Goal: Information Seeking & Learning: Learn about a topic

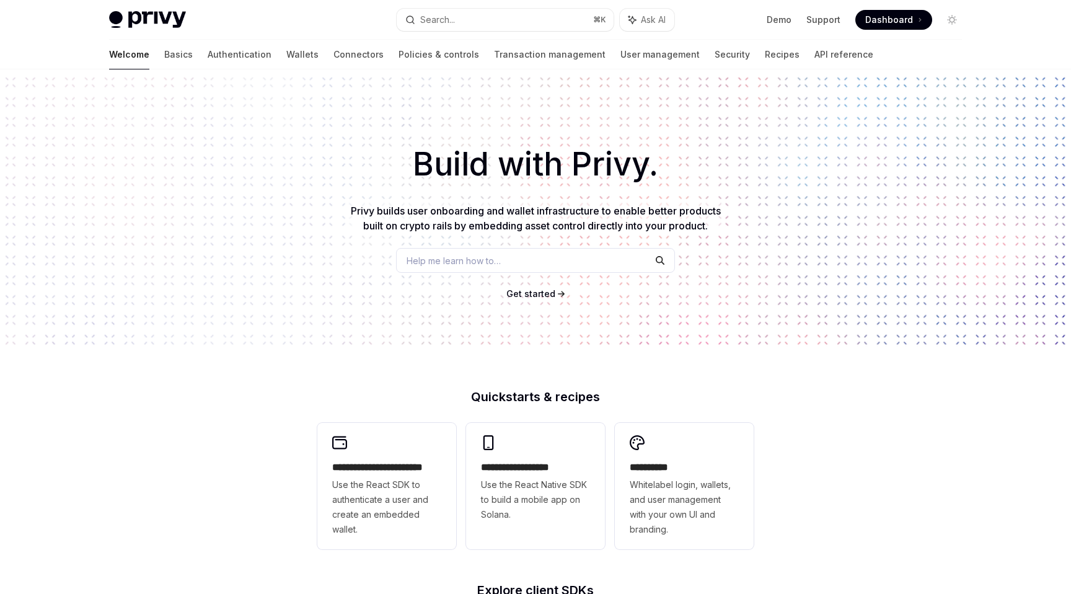
scroll to position [392, 0]
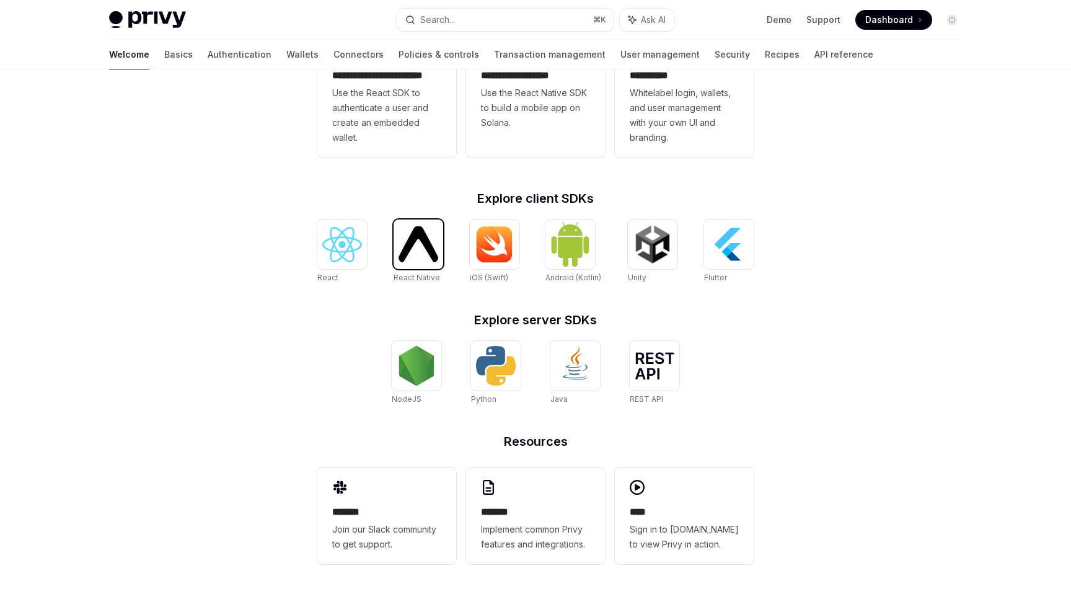
click at [424, 258] on img at bounding box center [419, 243] width 40 height 35
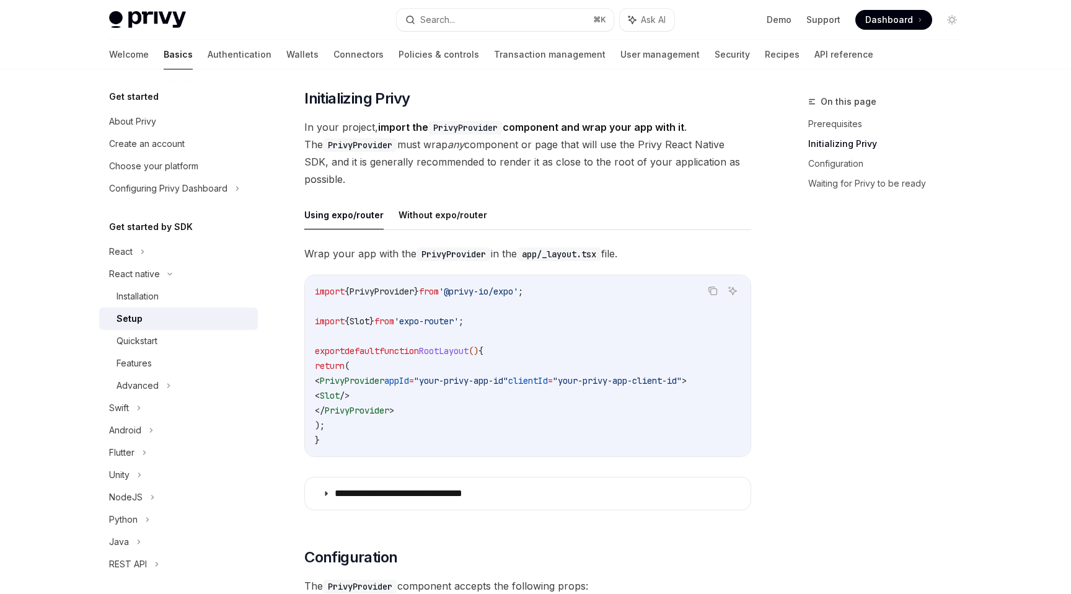
scroll to position [228, 0]
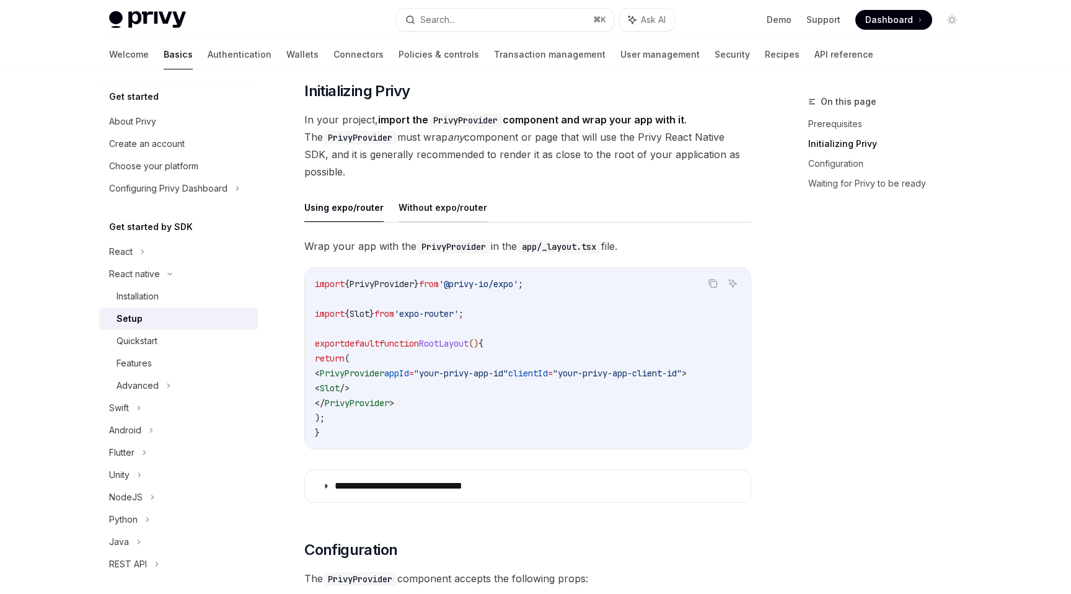
click at [420, 209] on button "Without expo/router" at bounding box center [443, 207] width 89 height 29
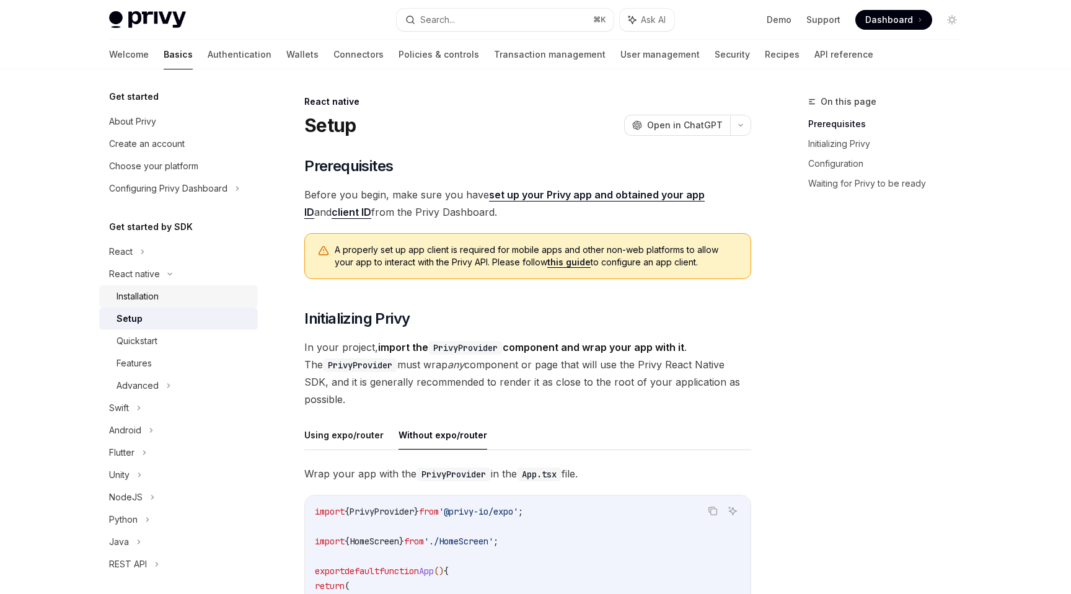
click at [130, 291] on div "Installation" at bounding box center [138, 296] width 42 height 15
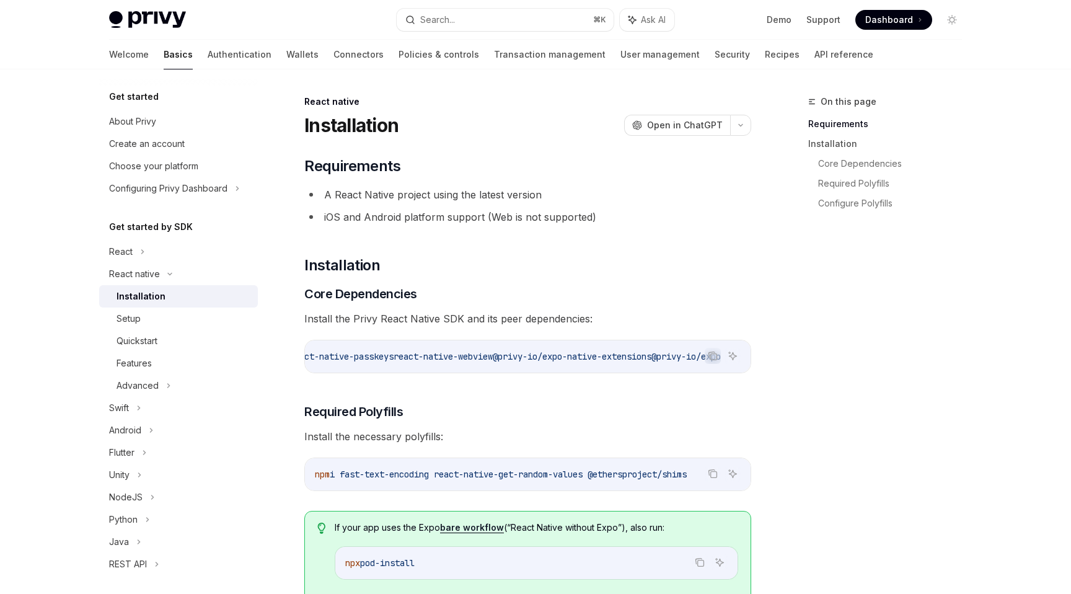
scroll to position [0, 688]
click at [500, 432] on span "Install the necessary polyfills:" at bounding box center [527, 436] width 447 height 17
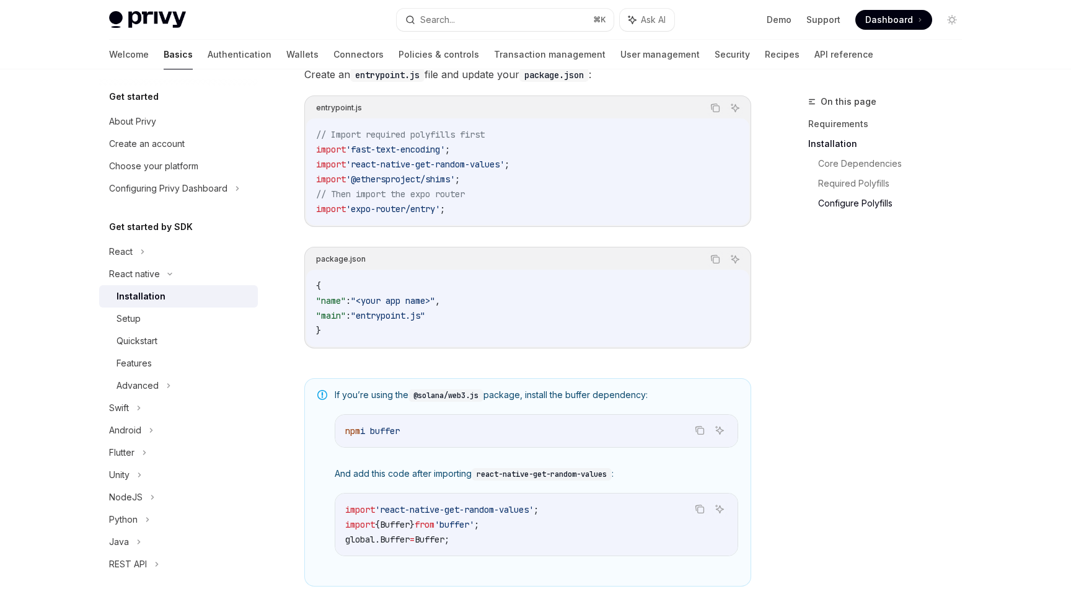
scroll to position [825, 0]
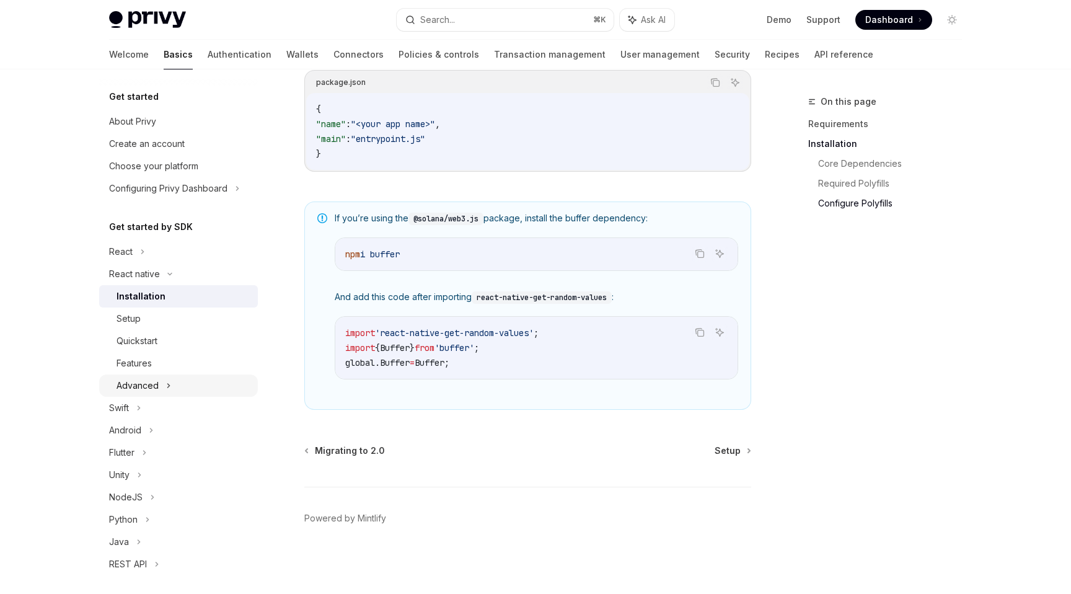
click at [145, 384] on div "Advanced" at bounding box center [138, 385] width 42 height 15
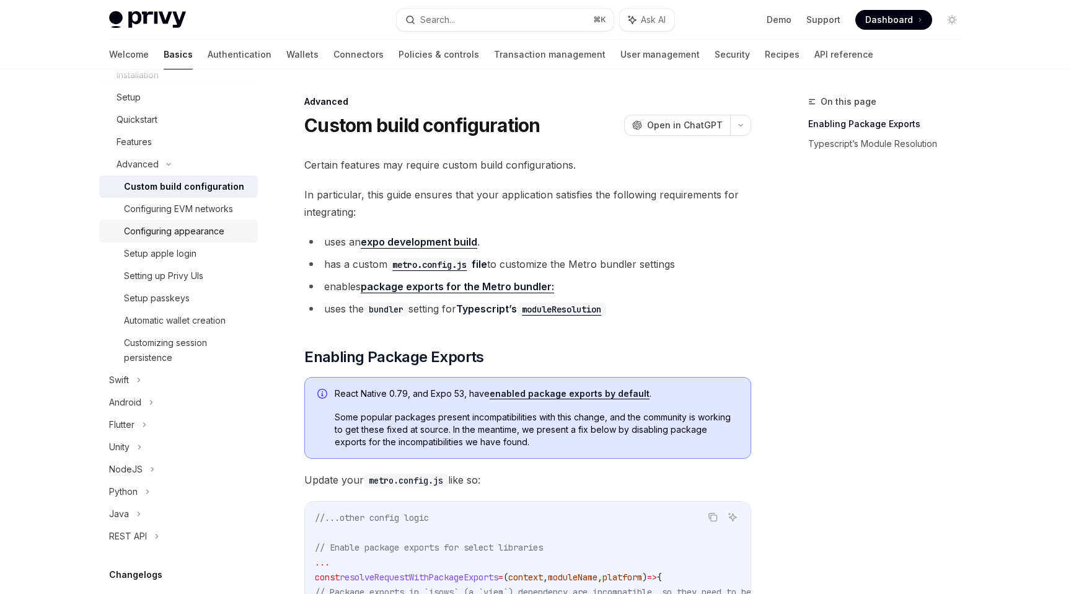
scroll to position [236, 0]
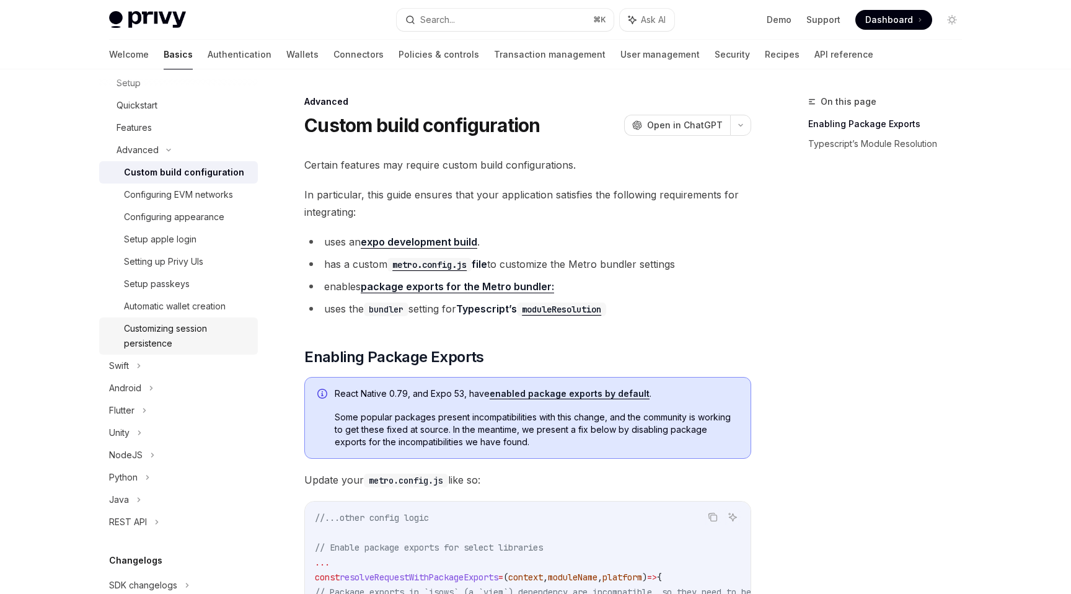
click at [195, 319] on link "Customizing session persistence" at bounding box center [178, 335] width 159 height 37
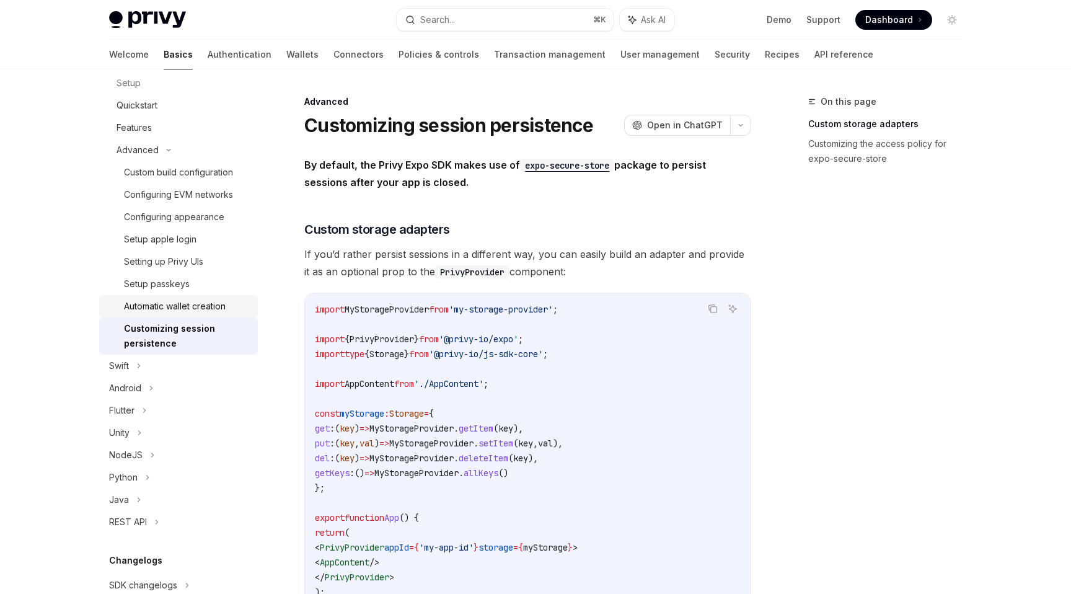
click at [185, 295] on link "Automatic wallet creation" at bounding box center [178, 306] width 159 height 22
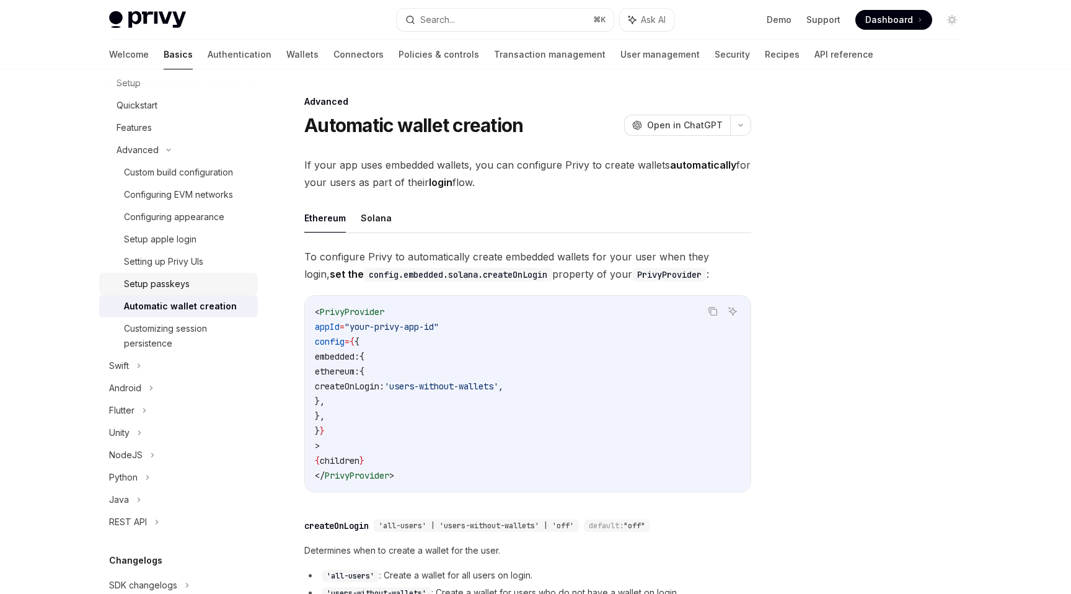
click at [185, 289] on div "Setup passkeys" at bounding box center [157, 284] width 66 height 15
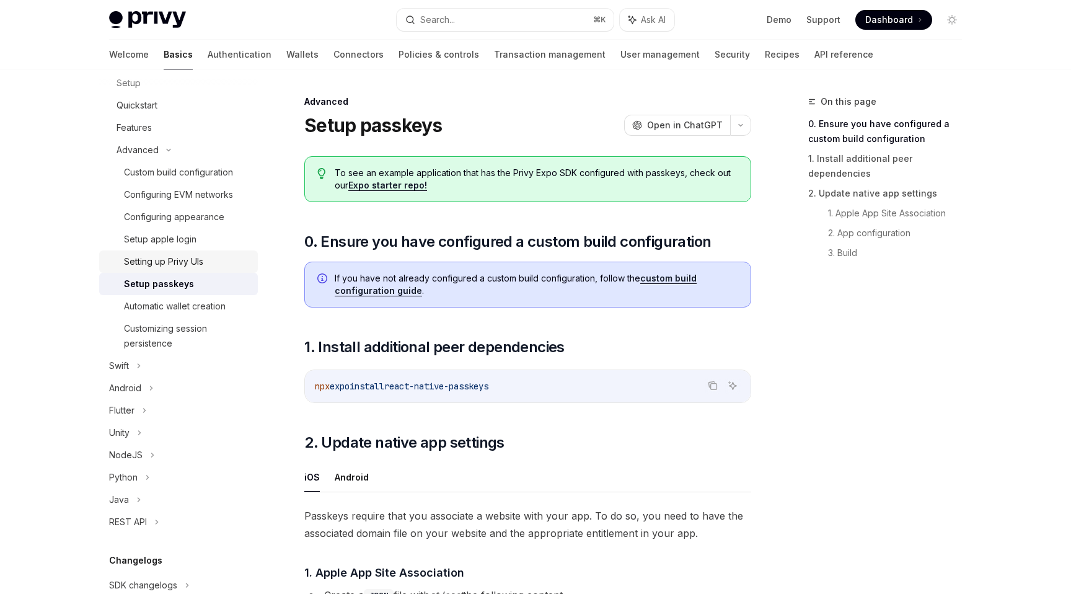
click at [169, 266] on div "Setting up Privy UIs" at bounding box center [163, 261] width 79 height 15
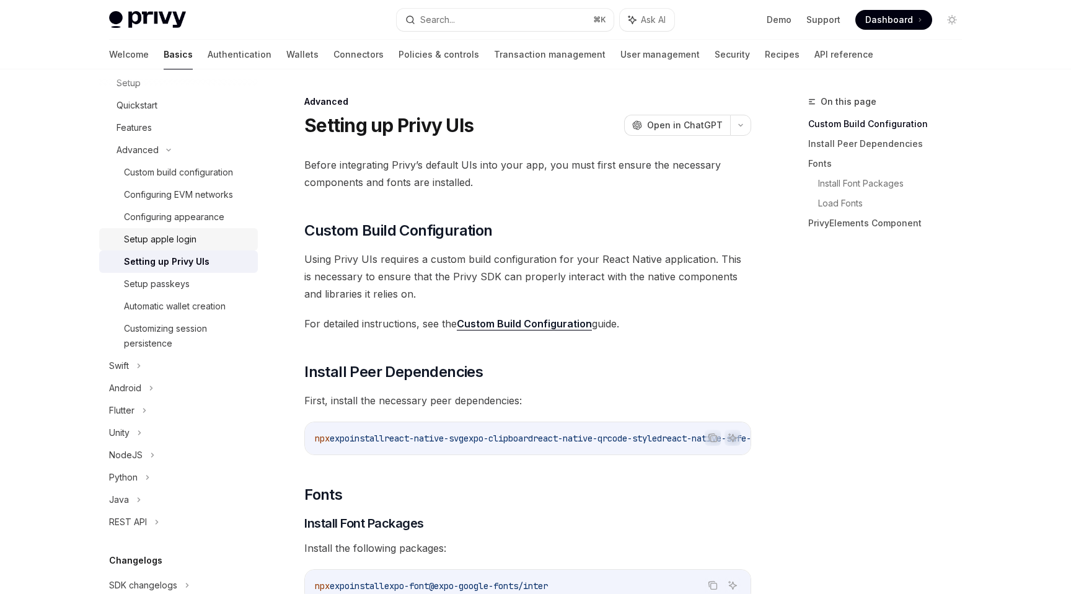
click at [183, 250] on link "Setup apple login" at bounding box center [178, 239] width 159 height 22
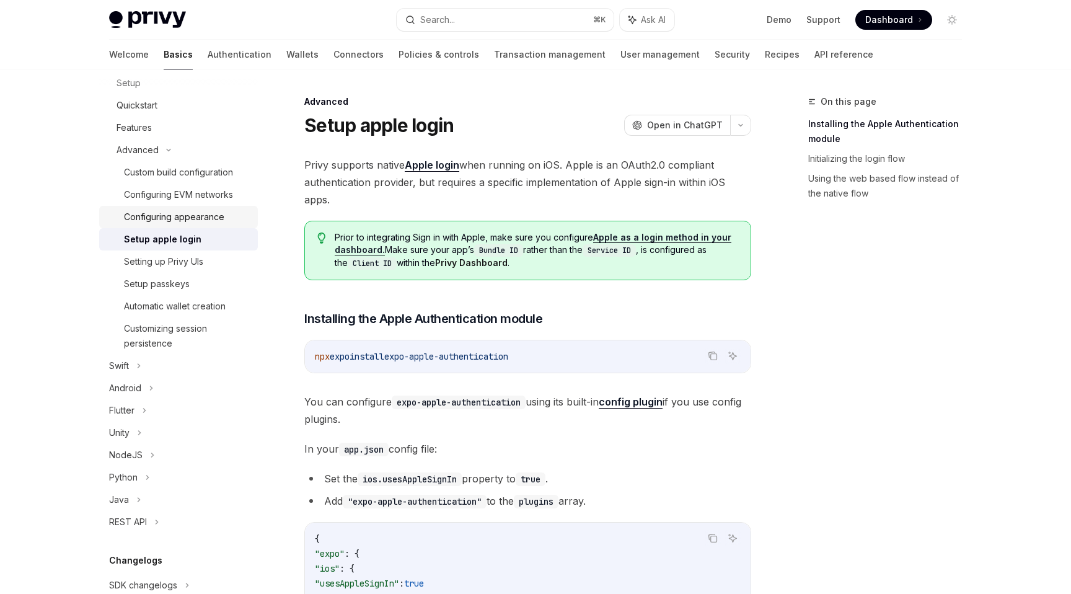
click at [190, 210] on div "Configuring appearance" at bounding box center [174, 217] width 100 height 15
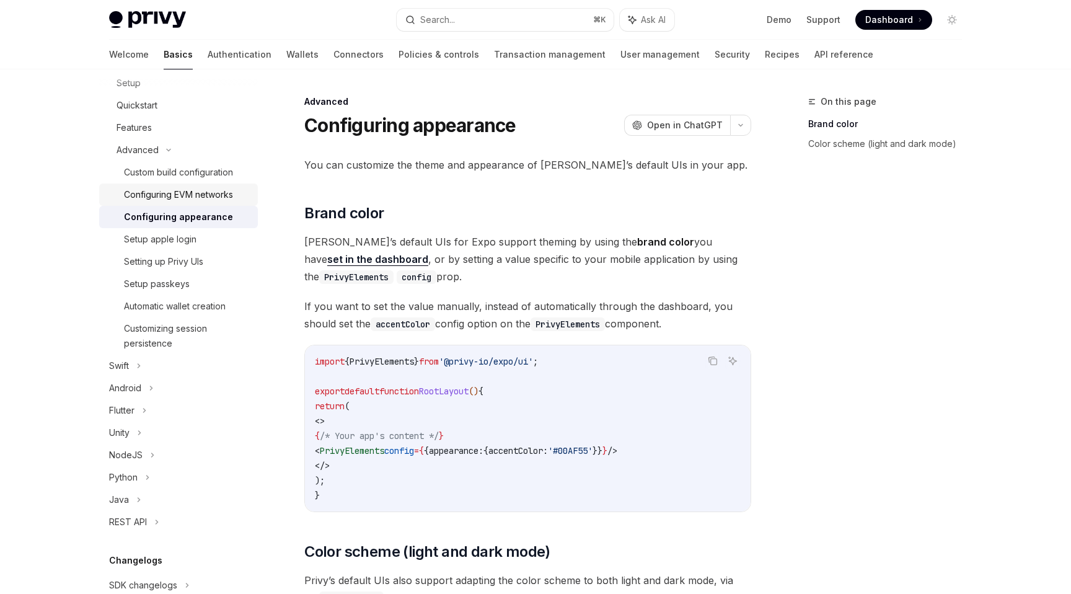
click at [184, 198] on div "Configuring EVM networks" at bounding box center [178, 194] width 109 height 15
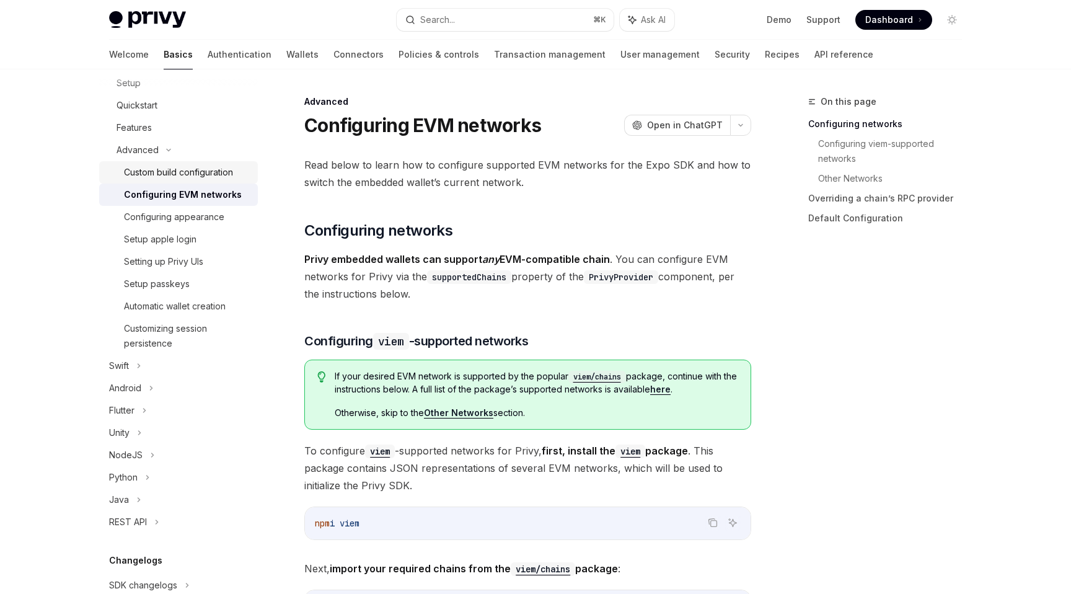
click at [180, 168] on div "Custom build configuration" at bounding box center [178, 172] width 109 height 15
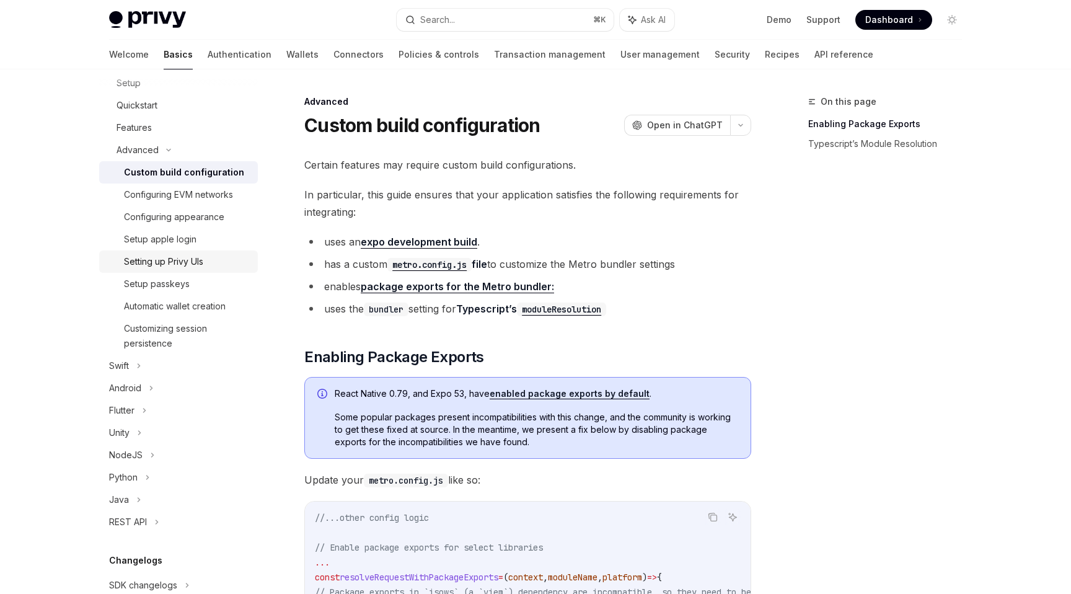
click at [180, 264] on div "Setting up Privy UIs" at bounding box center [163, 261] width 79 height 15
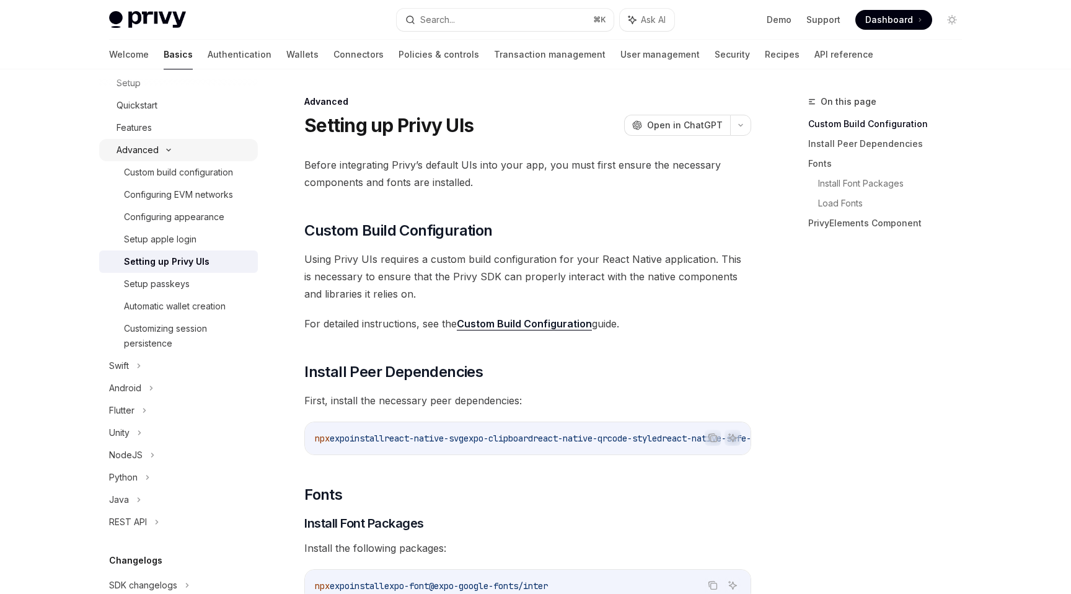
click at [152, 140] on div "Advanced" at bounding box center [178, 150] width 159 height 22
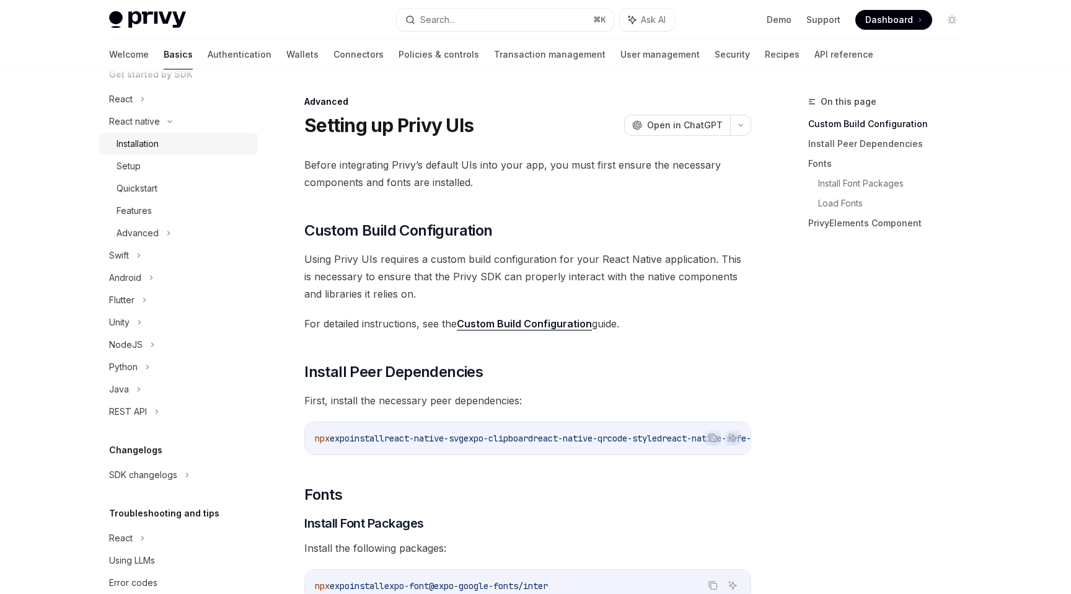
scroll to position [153, 0]
click at [146, 191] on div "Quickstart" at bounding box center [137, 187] width 41 height 15
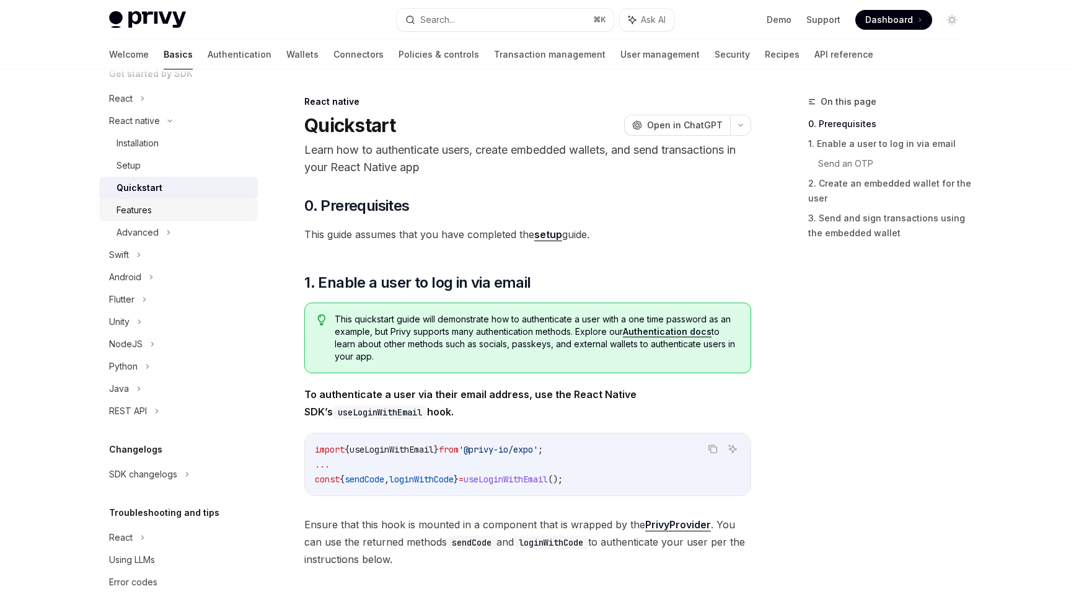
click at [143, 206] on div "Features" at bounding box center [134, 210] width 35 height 15
type textarea "*"
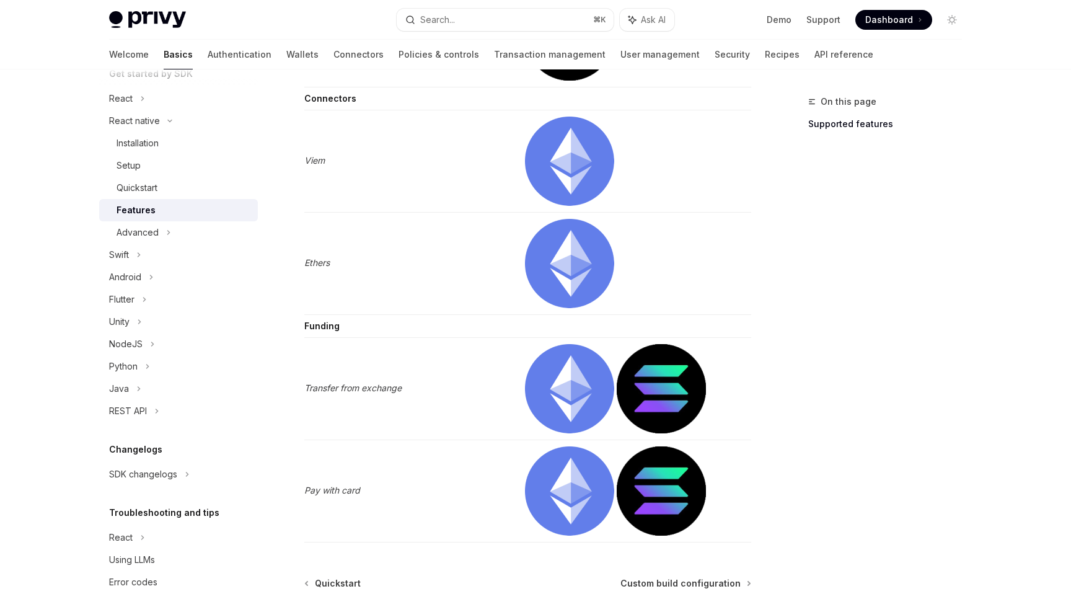
scroll to position [1961, 0]
